Goal: Task Accomplishment & Management: Manage account settings

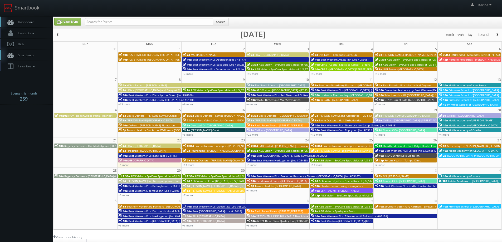
click at [20, 19] on link "Dashboard" at bounding box center [26, 22] width 53 height 11
click at [32, 22] on span "Dashboard" at bounding box center [24, 22] width 19 height 4
click at [122, 164] on link "+4 more" at bounding box center [123, 165] width 11 height 4
click at [115, 21] on input "text" at bounding box center [149, 21] width 128 height 7
type input "480"
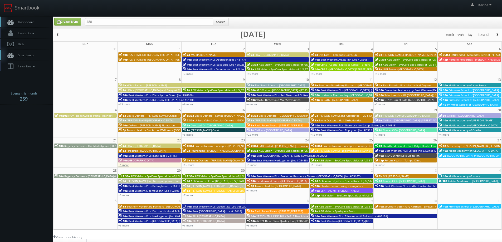
click at [126, 166] on link "+4 more" at bounding box center [123, 165] width 11 height 4
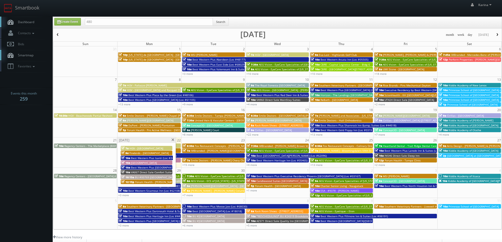
click at [152, 167] on span "Best Western Plus [GEOGRAPHIC_DATA] & Suites (Loc #61086)" at bounding box center [170, 168] width 78 height 4
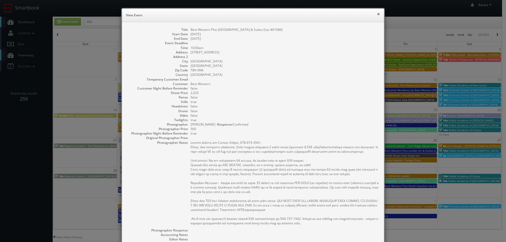
click at [377, 14] on button "×" at bounding box center [378, 14] width 3 height 4
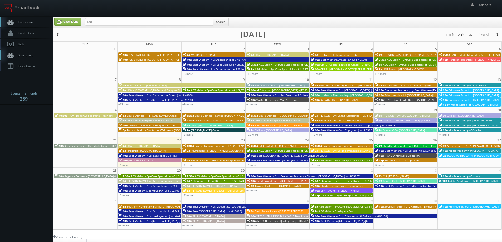
click at [143, 156] on span "Best Western Plus Isanti (Loc #24145)" at bounding box center [152, 156] width 48 height 4
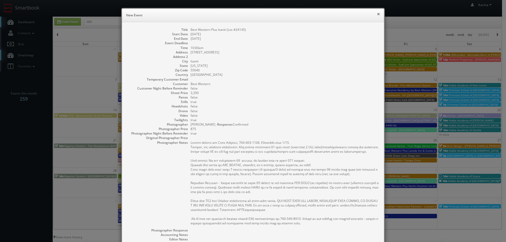
click at [377, 15] on button "×" at bounding box center [378, 14] width 3 height 4
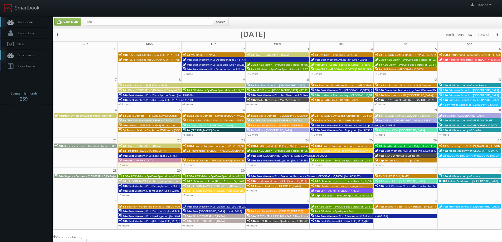
click at [148, 147] on span "HGV - [GEOGRAPHIC_DATA]" at bounding box center [144, 146] width 34 height 4
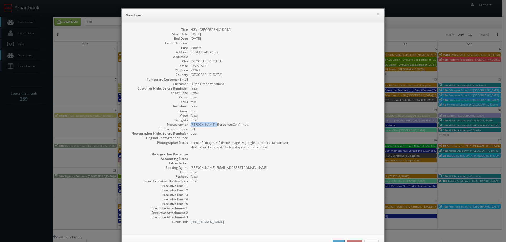
drag, startPoint x: 211, startPoint y: 125, endPoint x: 189, endPoint y: 125, distance: 22.7
click at [191, 125] on dd "Keith Zacharski - Response: Confirmed" at bounding box center [285, 124] width 188 height 4
copy dd "Keith Zacharski"
click at [269, 87] on dd "false" at bounding box center [285, 88] width 188 height 4
click at [377, 15] on button "×" at bounding box center [378, 14] width 3 height 4
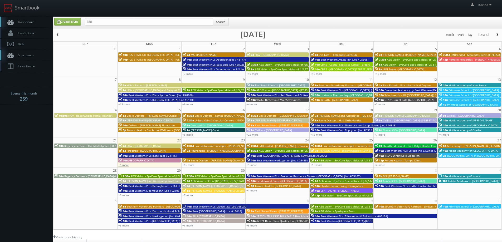
click at [122, 166] on link "+4 more" at bounding box center [123, 165] width 11 height 4
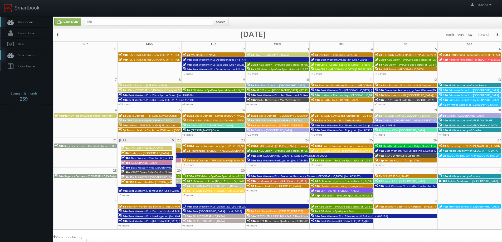
click at [159, 178] on span "BU #00769 [GEOGRAPHIC_DATA]" at bounding box center [155, 178] width 41 height 4
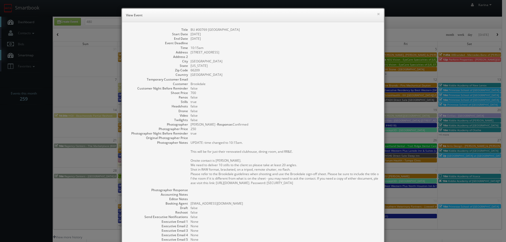
click at [378, 14] on div "× View Event" at bounding box center [253, 15] width 262 height 13
click at [378, 14] on button "×" at bounding box center [378, 14] width 3 height 4
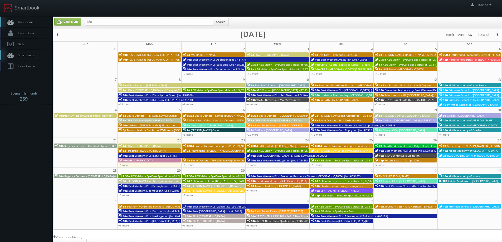
click at [24, 152] on body "Smartbook Toggle Side Navigation Toggle Top Navigation [PERSON_NAME] [PERSON_NA…" at bounding box center [251, 169] width 502 height 338
click at [25, 21] on span "Dashboard" at bounding box center [24, 22] width 19 height 4
click at [30, 135] on body "Smartbook Toggle Side Navigation Toggle Top Navigation Karina Karina Profile Lo…" at bounding box center [251, 169] width 502 height 338
click at [27, 21] on span "Dashboard" at bounding box center [24, 22] width 19 height 4
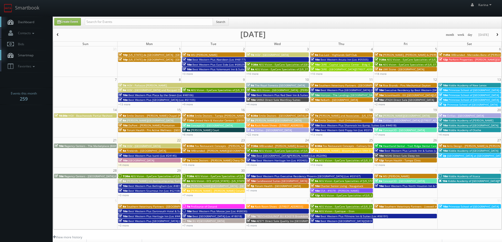
click at [26, 21] on span "Dashboard" at bounding box center [24, 22] width 19 height 4
drag, startPoint x: 26, startPoint y: 142, endPoint x: 29, endPoint y: 143, distance: 3.6
click at [26, 142] on body "Smartbook Toggle Side Navigation Toggle Top Navigation Karina Karina Profile Lo…" at bounding box center [251, 169] width 502 height 338
click at [26, 25] on link "Dashboard" at bounding box center [26, 22] width 53 height 11
click at [20, 166] on body "Smartbook Toggle Side Navigation Toggle Top Navigation Karina Karina Profile Lo…" at bounding box center [251, 169] width 502 height 338
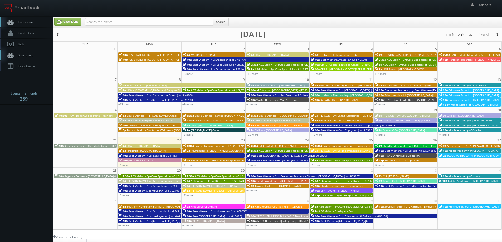
click at [25, 20] on span "Dashboard" at bounding box center [24, 22] width 19 height 4
click at [11, 158] on body "Smartbook Toggle Side Navigation Toggle Top Navigation [PERSON_NAME] [PERSON_NA…" at bounding box center [251, 169] width 502 height 338
click at [28, 22] on span "Dashboard" at bounding box center [24, 22] width 19 height 4
click at [27, 22] on span "Dashboard" at bounding box center [24, 22] width 19 height 4
click at [155, 177] on span "AEG Vision - EyeCare Specialties of [US_STATE] – Southwest Orlando Eye Care" at bounding box center [180, 177] width 98 height 4
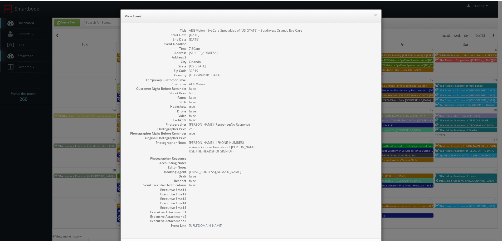
scroll to position [24, 0]
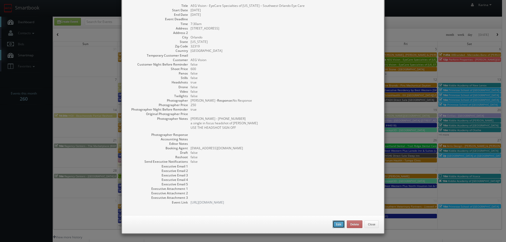
click at [335, 225] on button "Edit" at bounding box center [339, 225] width 12 height 8
type input "600"
type input "250"
select select "[US_STATE]"
select select "[EMAIL_ADDRESS][DOMAIN_NAME]"
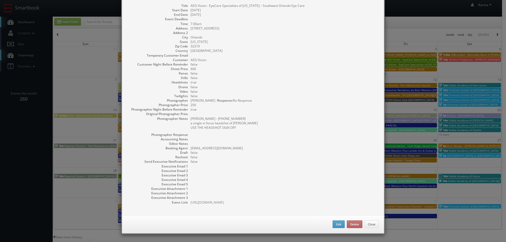
select select "[EMAIL_ADDRESS][DOMAIN_NAME]"
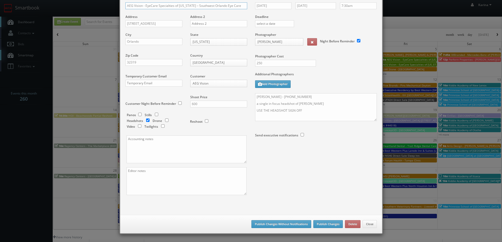
scroll to position [26, 0]
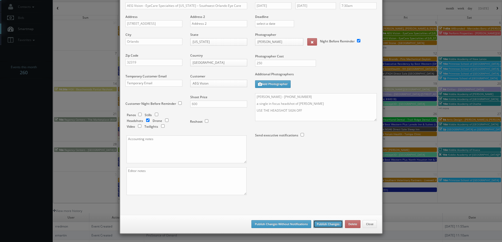
click at [320, 222] on button "Publish Changes" at bounding box center [328, 224] width 30 height 8
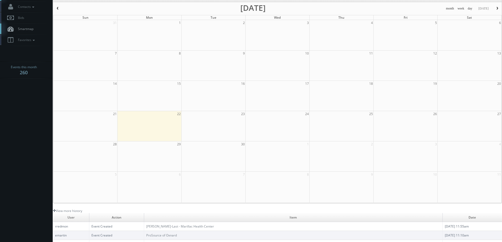
scroll to position [0, 0]
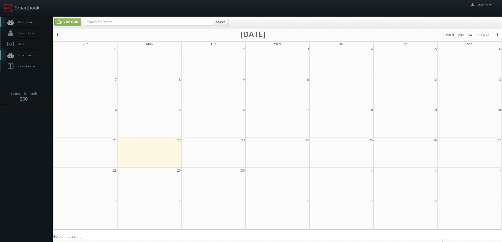
click at [31, 24] on span "Dashboard" at bounding box center [24, 22] width 19 height 4
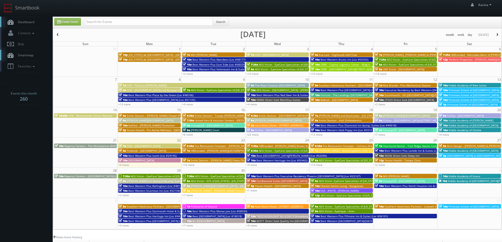
click at [195, 177] on span "AEG Vision - EyeCare Specialties of [US_STATE] – [PERSON_NAME] Eye Clinic" at bounding box center [242, 177] width 95 height 4
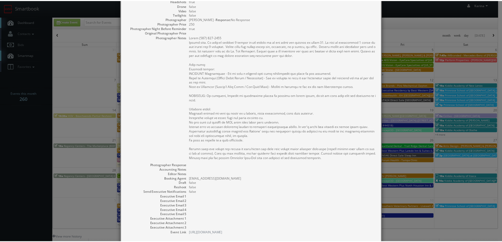
scroll to position [136, 0]
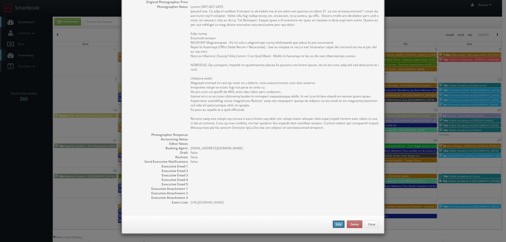
click at [338, 223] on button "Edit" at bounding box center [339, 225] width 12 height 8
select select "[US_STATE]"
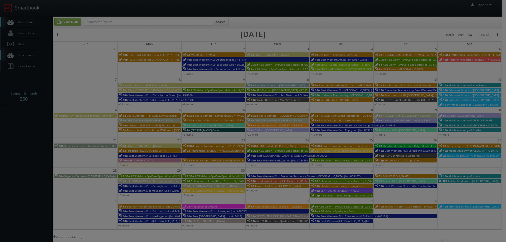
type input "600"
select select "[EMAIL_ADDRESS][DOMAIN_NAME]"
type input "250"
select select "[EMAIL_ADDRESS][DOMAIN_NAME]"
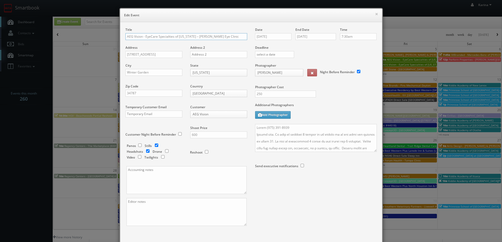
scroll to position [31, 0]
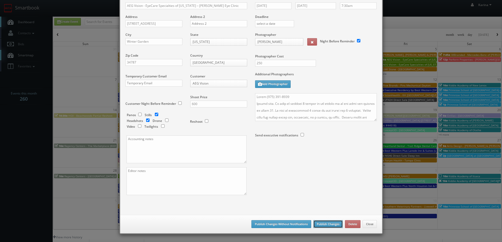
click at [321, 225] on button "Publish Changes" at bounding box center [328, 224] width 30 height 8
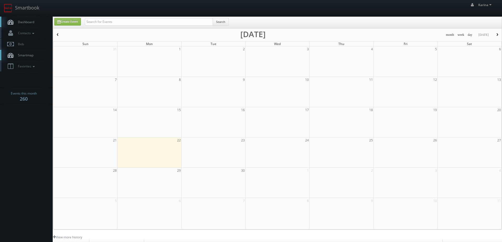
click at [20, 19] on link "Dashboard" at bounding box center [26, 22] width 53 height 11
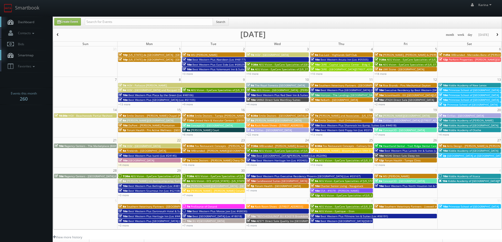
click at [30, 23] on span "Dashboard" at bounding box center [24, 22] width 19 height 4
click at [103, 23] on input "text" at bounding box center [149, 21] width 128 height 7
paste input "EyeCare Specialties of Oregon – Foster Vision"
type input "EyeCare Specialties of Oregon – Foster Vision"
